Goal: Task Accomplishment & Management: Manage account settings

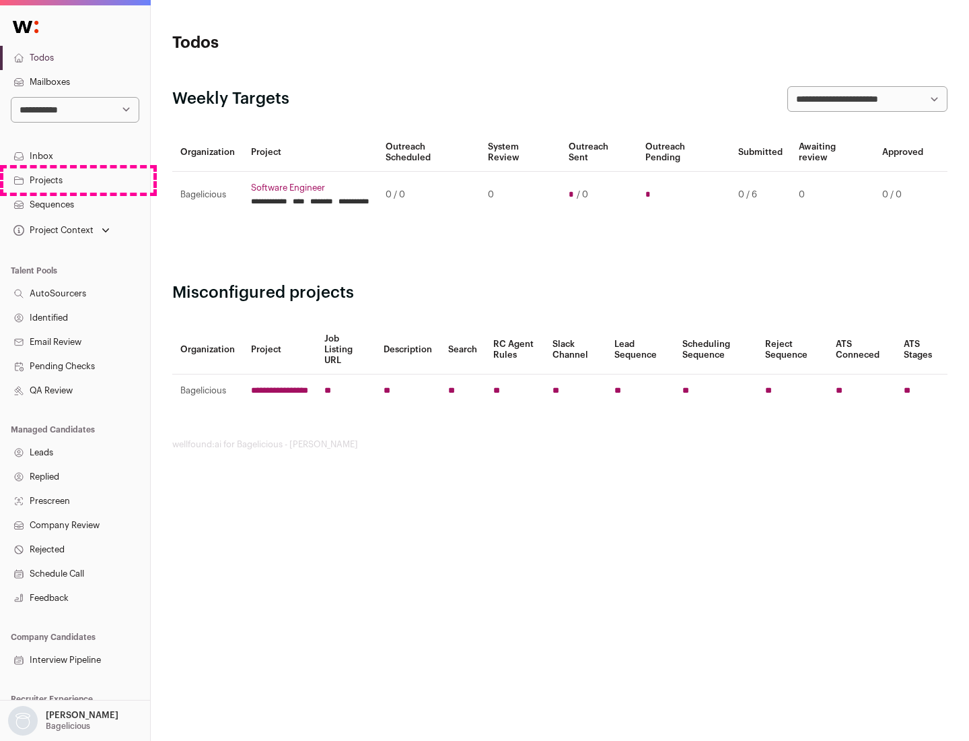
click at [75, 180] on link "Projects" at bounding box center [75, 180] width 150 height 24
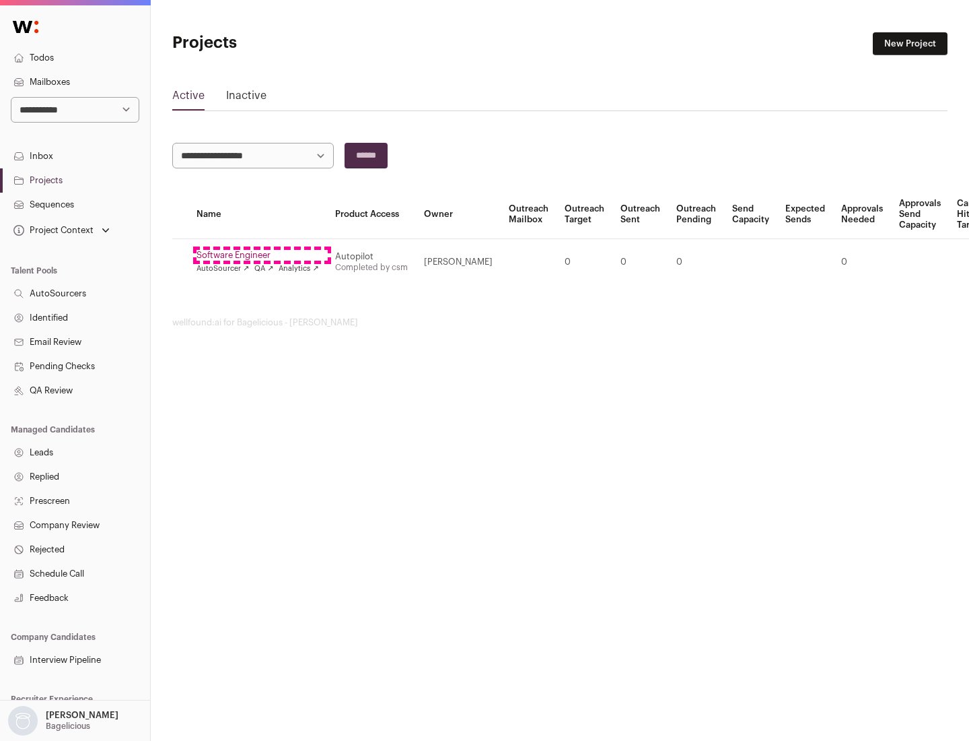
click at [262, 255] on link "Software Engineer" at bounding box center [258, 255] width 123 height 11
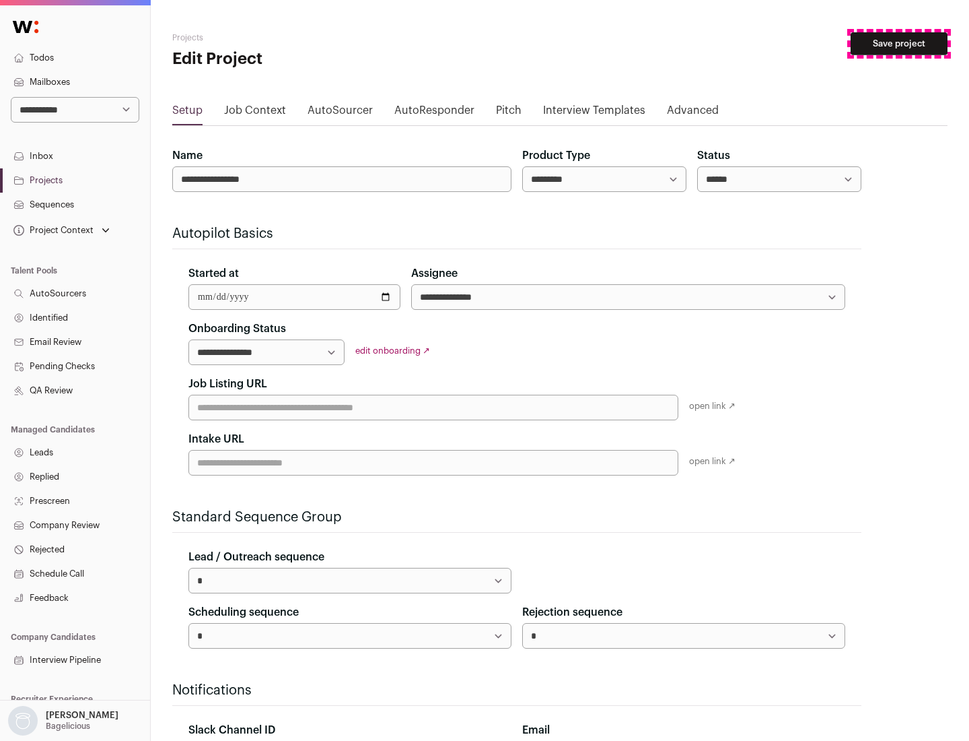
click at [899, 44] on button "Save project" at bounding box center [899, 43] width 97 height 23
